Goal: Information Seeking & Learning: Learn about a topic

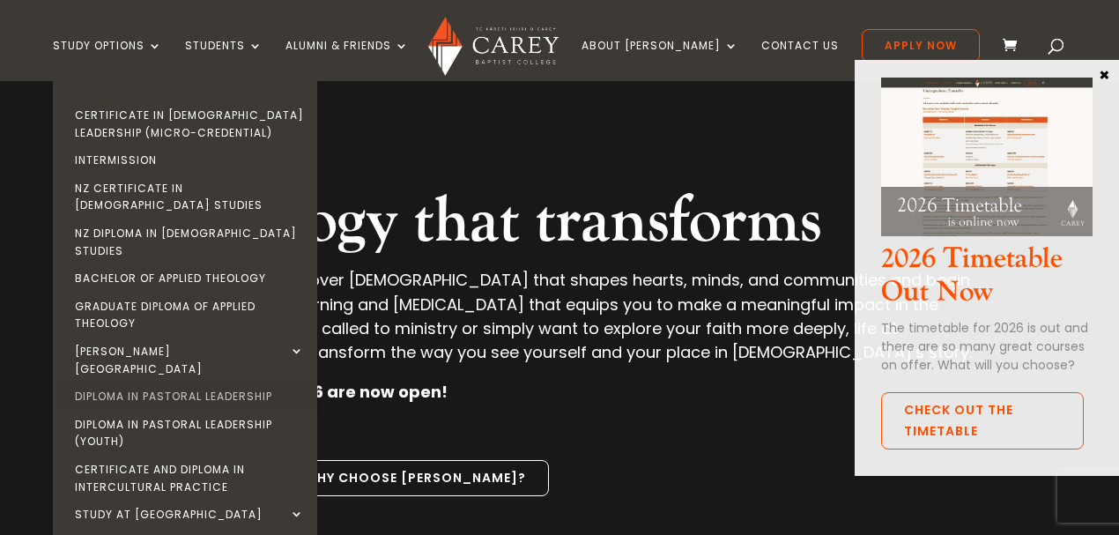
scroll to position [176, 0]
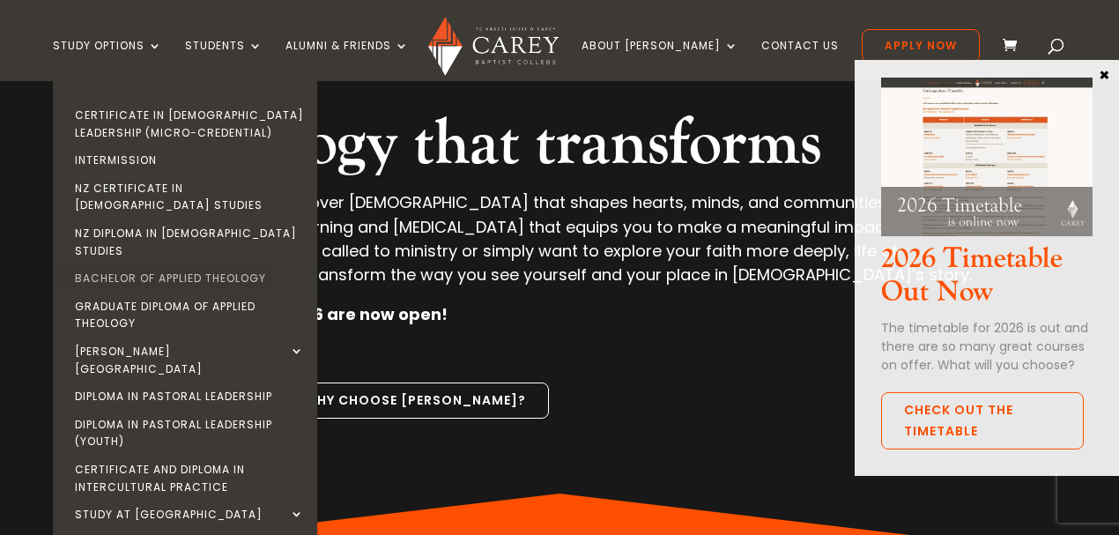
click at [154, 264] on link "Bachelor of Applied Theology" at bounding box center [189, 278] width 264 height 28
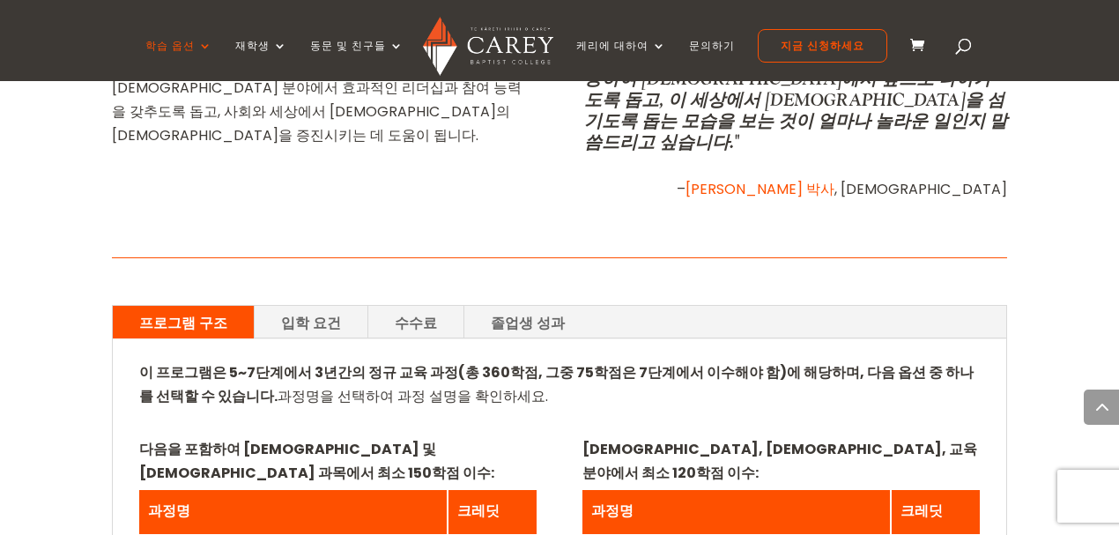
scroll to position [1092, 0]
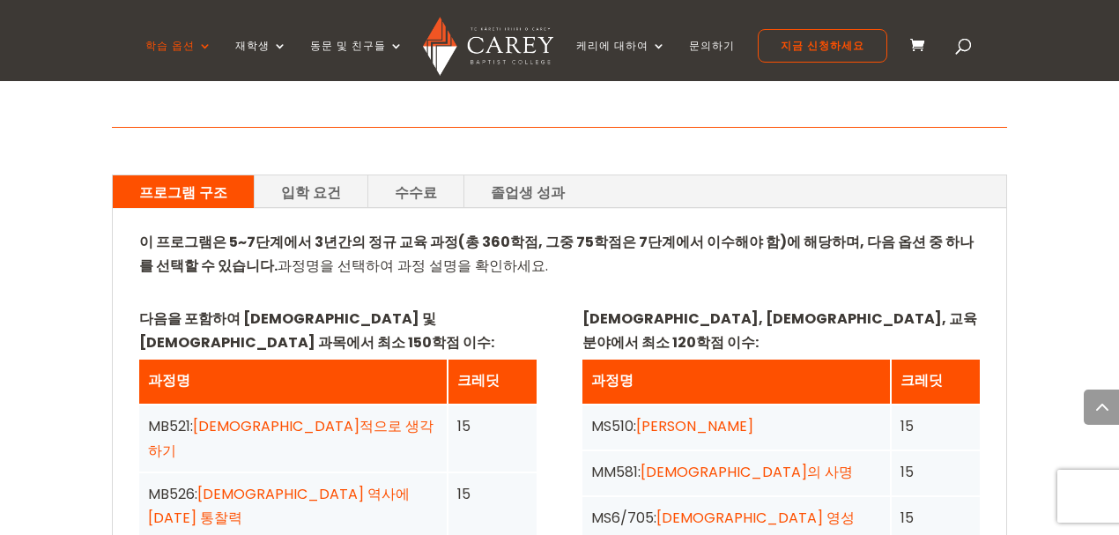
drag, startPoint x: 290, startPoint y: 173, endPoint x: 315, endPoint y: 215, distance: 49.4
click at [290, 181] on font "입학 요건" at bounding box center [311, 191] width 60 height 20
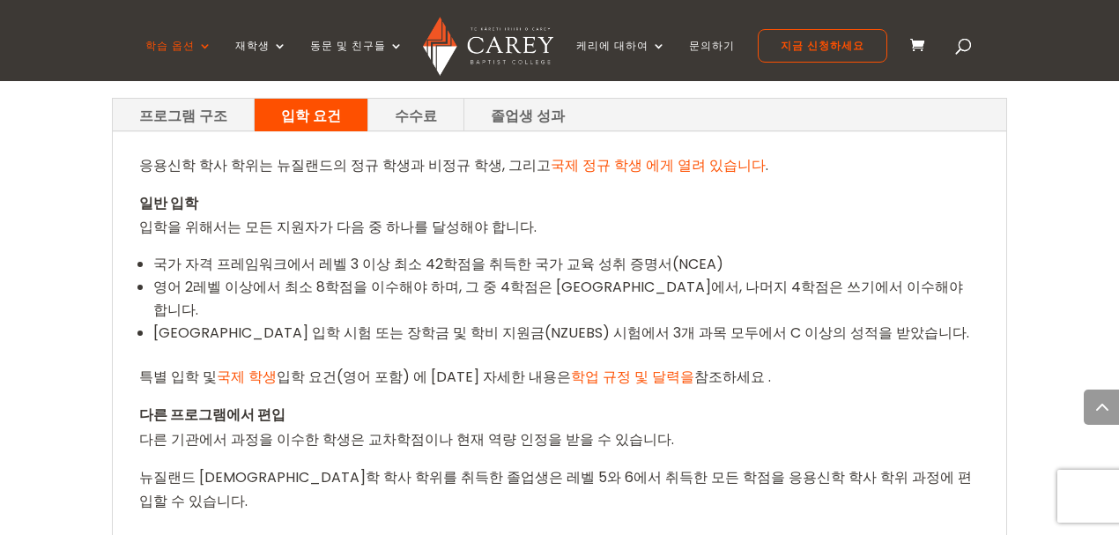
scroll to position [1150, 0]
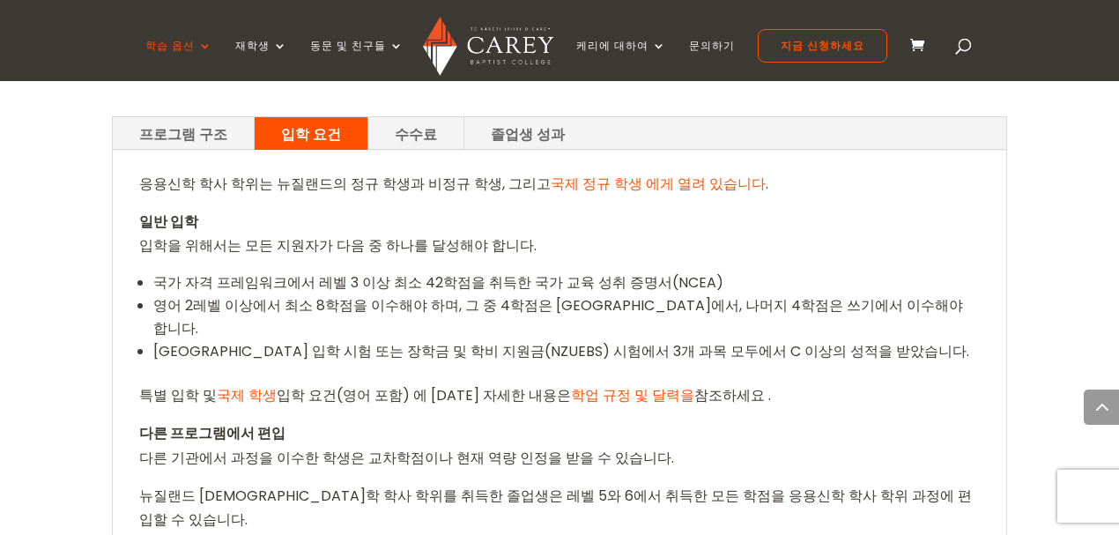
click at [407, 123] on font "수수료" at bounding box center [416, 133] width 42 height 20
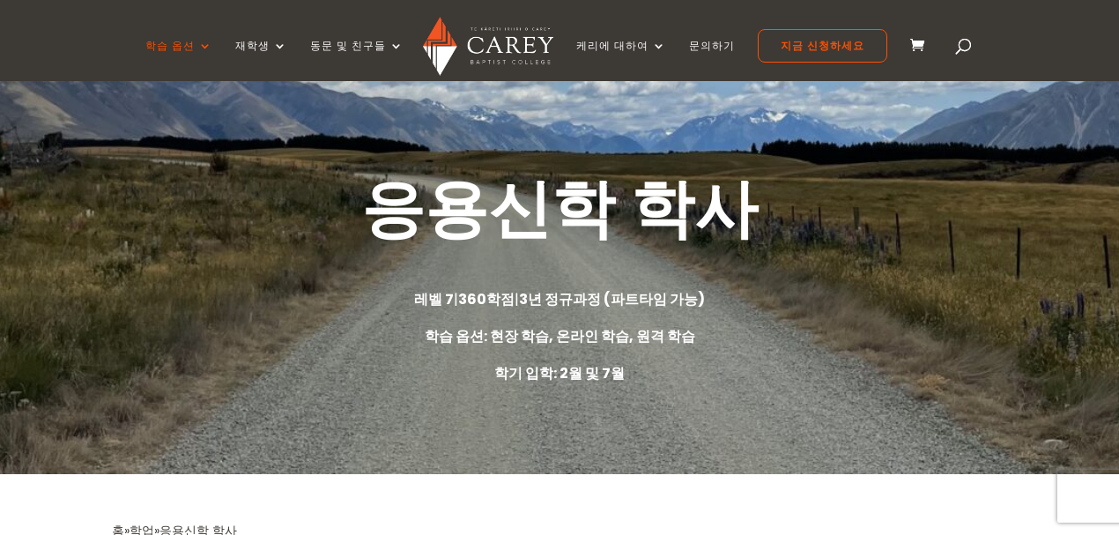
scroll to position [117, 0]
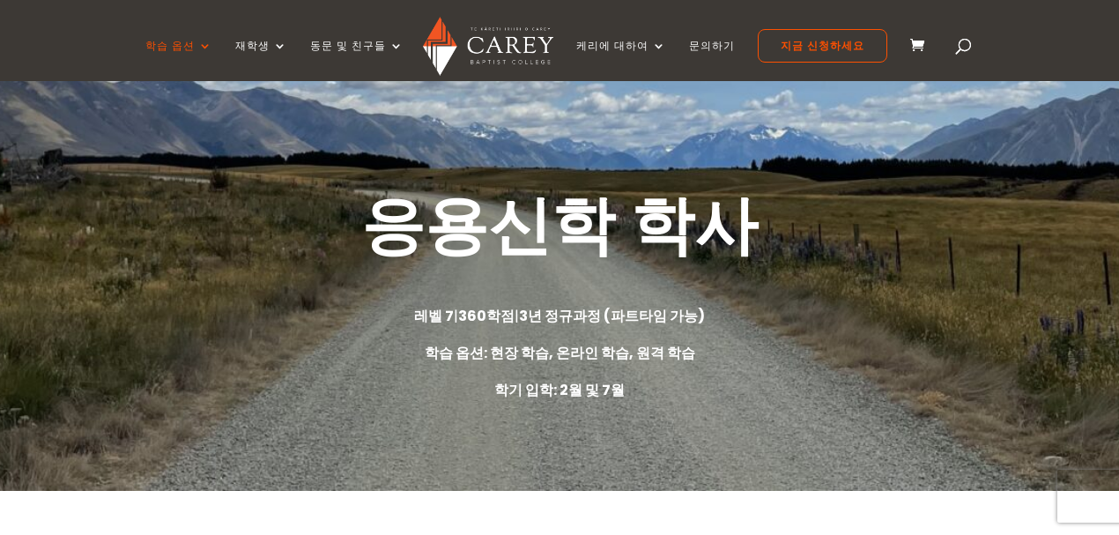
click at [556, 389] on font "학기 입학: 2월 및 7월" at bounding box center [559, 390] width 130 height 20
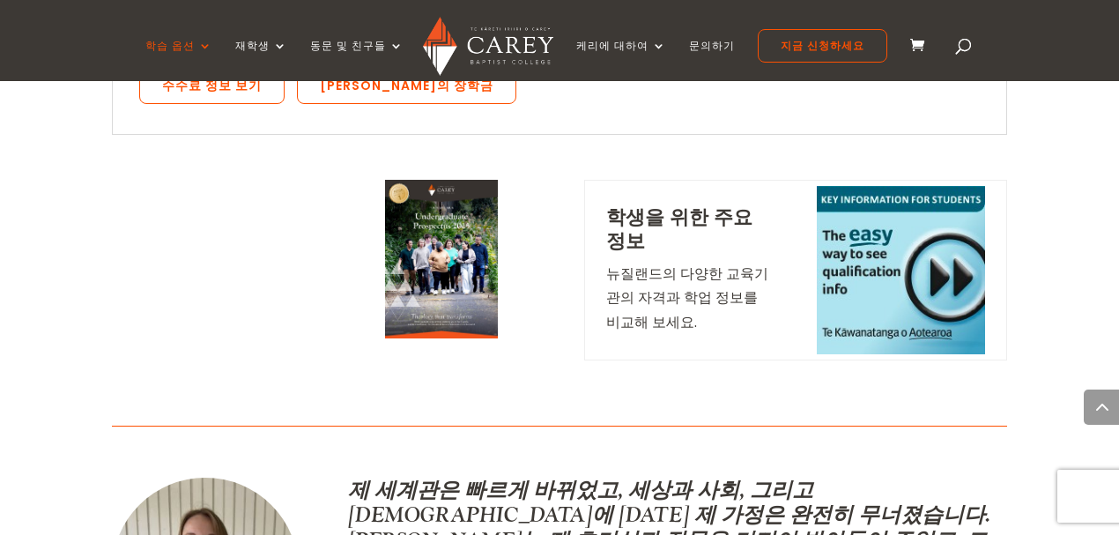
scroll to position [1552, 0]
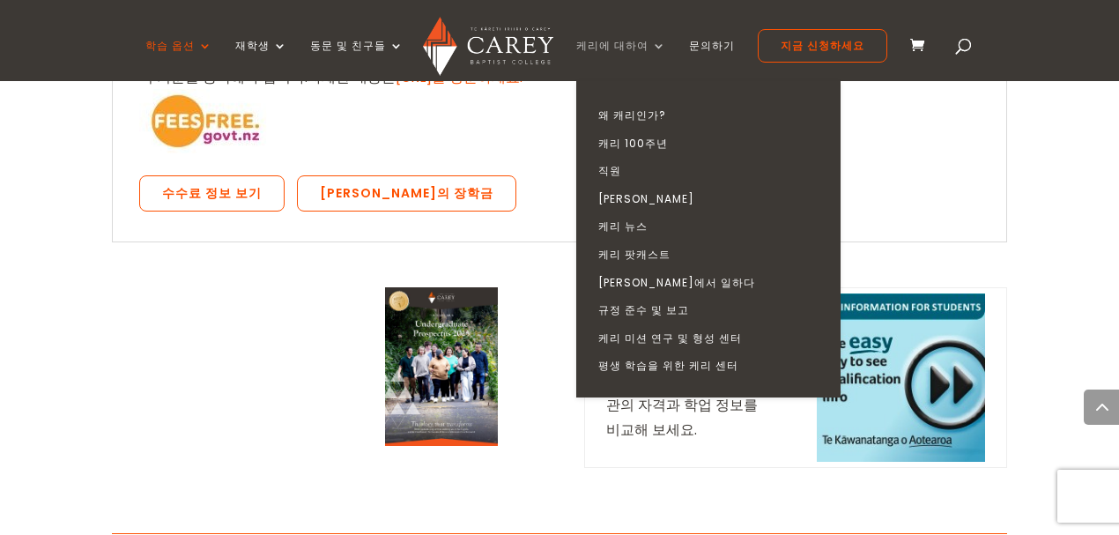
click at [612, 48] on font "케리에 대하여" at bounding box center [612, 45] width 72 height 15
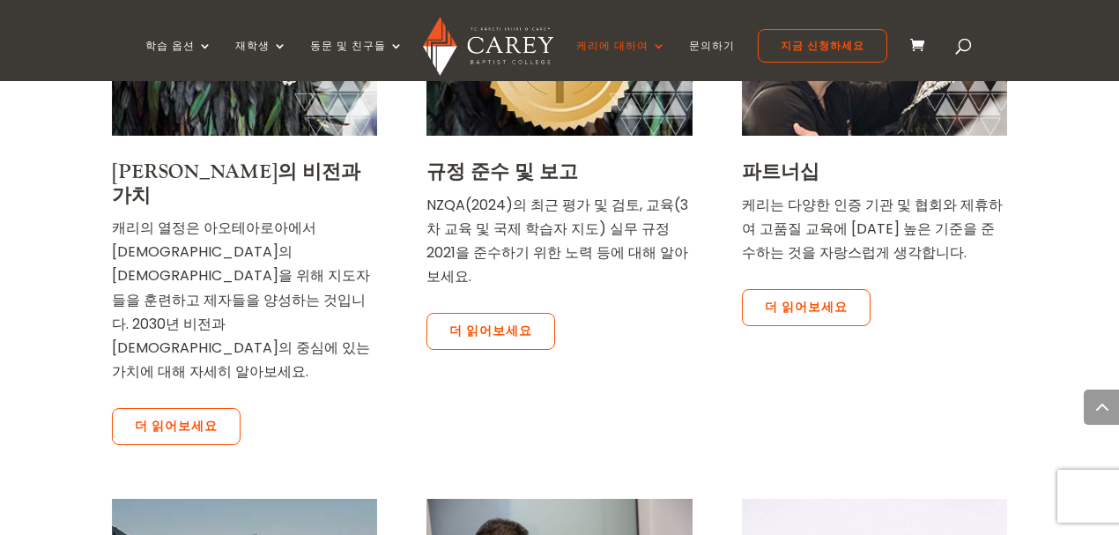
scroll to position [3112, 0]
